Goal: Navigation & Orientation: Go to known website

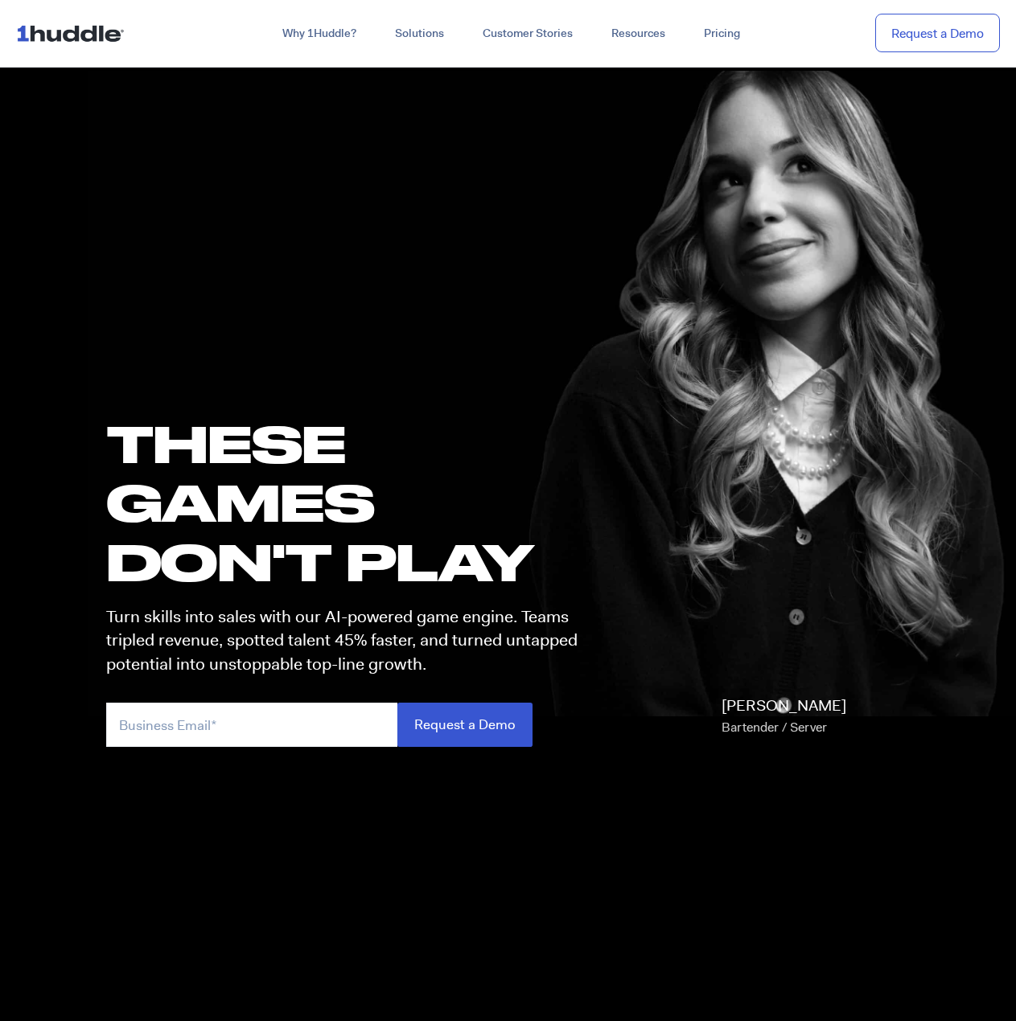
click at [95, 44] on img at bounding box center [73, 33] width 115 height 31
